Goal: Task Accomplishment & Management: Manage account settings

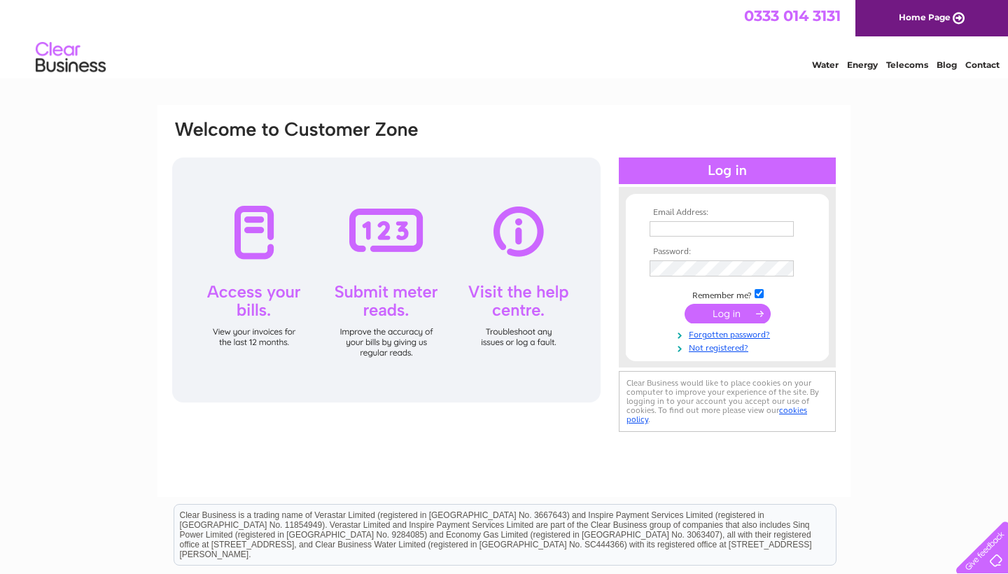
type input "office@positivepathscic.com"
click at [744, 310] on input "submit" at bounding box center [728, 315] width 86 height 20
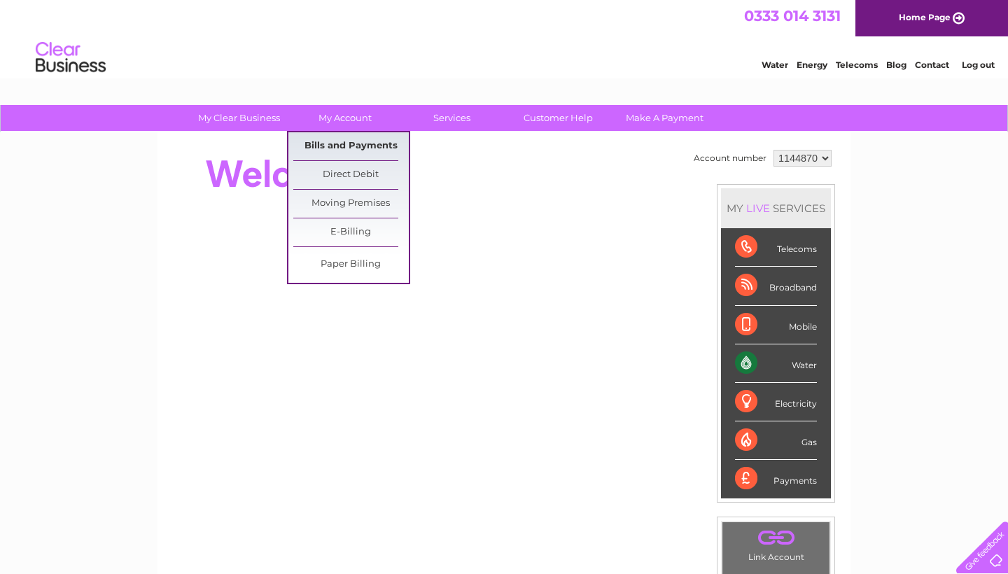
click at [376, 148] on link "Bills and Payments" at bounding box center [351, 146] width 116 height 28
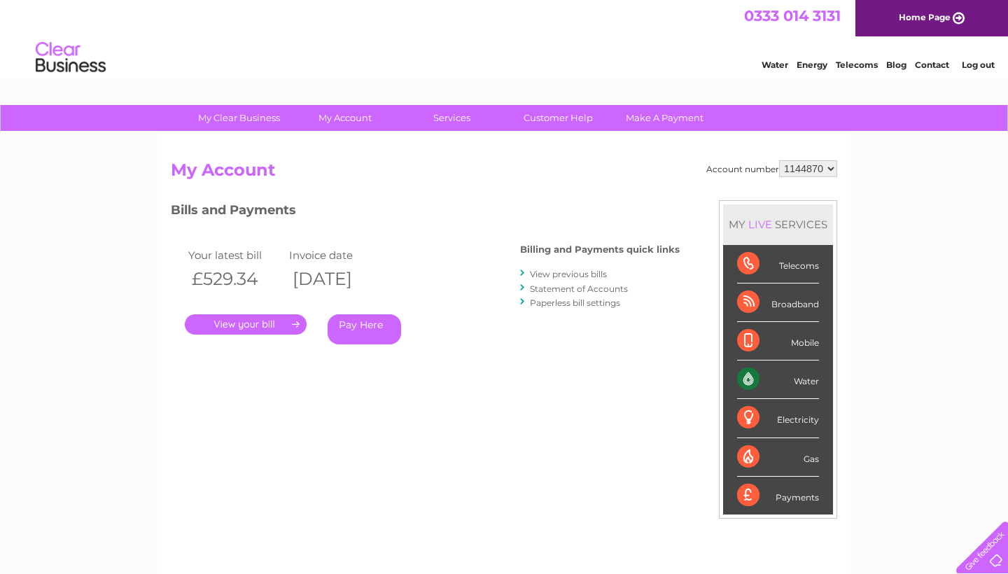
click at [258, 323] on link "." at bounding box center [246, 324] width 122 height 20
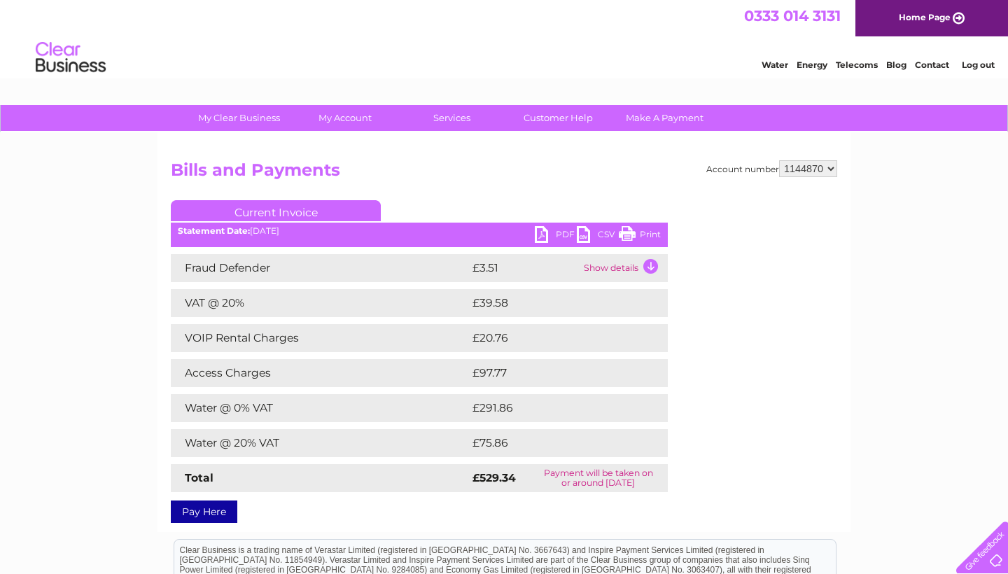
click at [556, 234] on link "PDF" at bounding box center [556, 236] width 42 height 20
click at [551, 238] on link "PDF" at bounding box center [556, 236] width 42 height 20
